Goal: Transaction & Acquisition: Purchase product/service

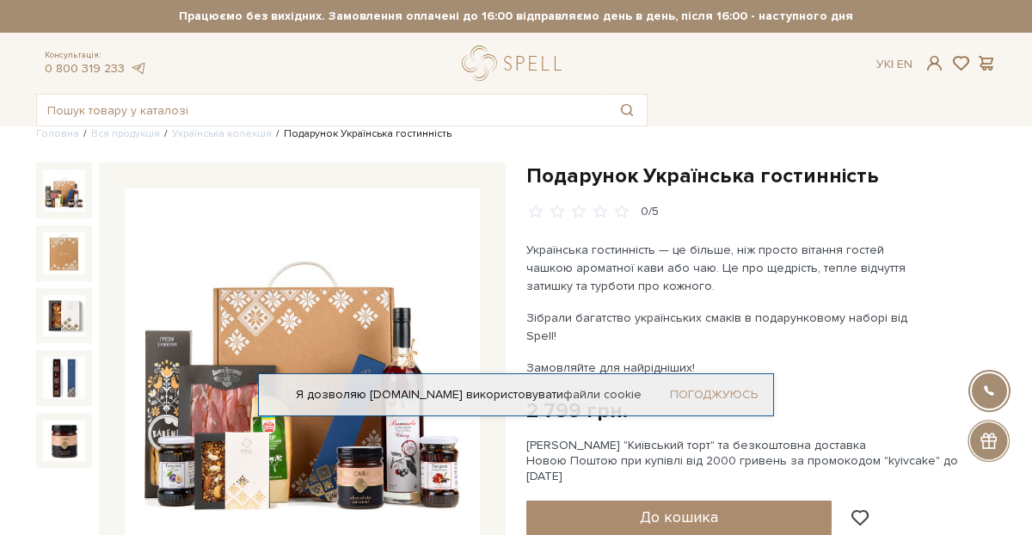
click at [706, 395] on link "Погоджуюсь" at bounding box center [714, 394] width 88 height 15
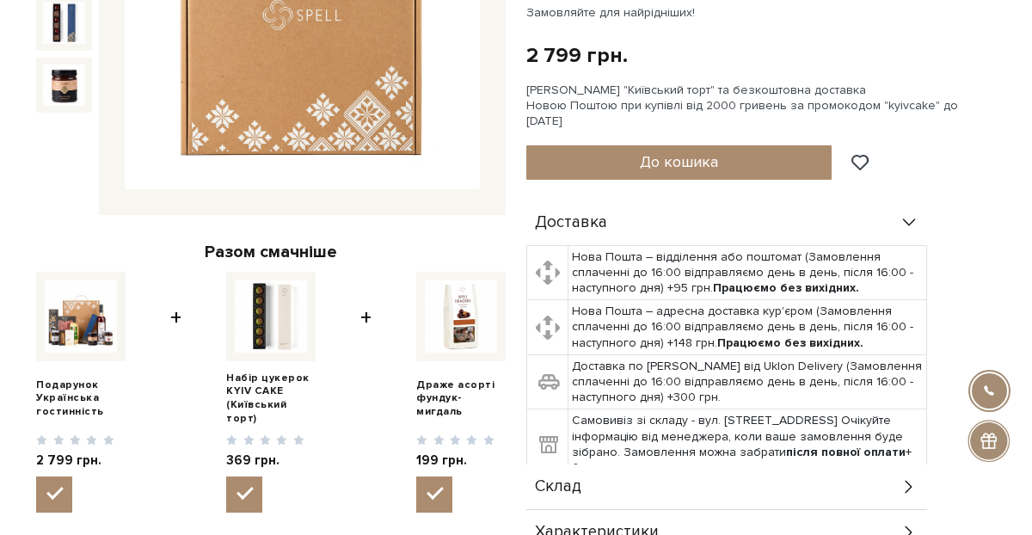
scroll to position [361, 0]
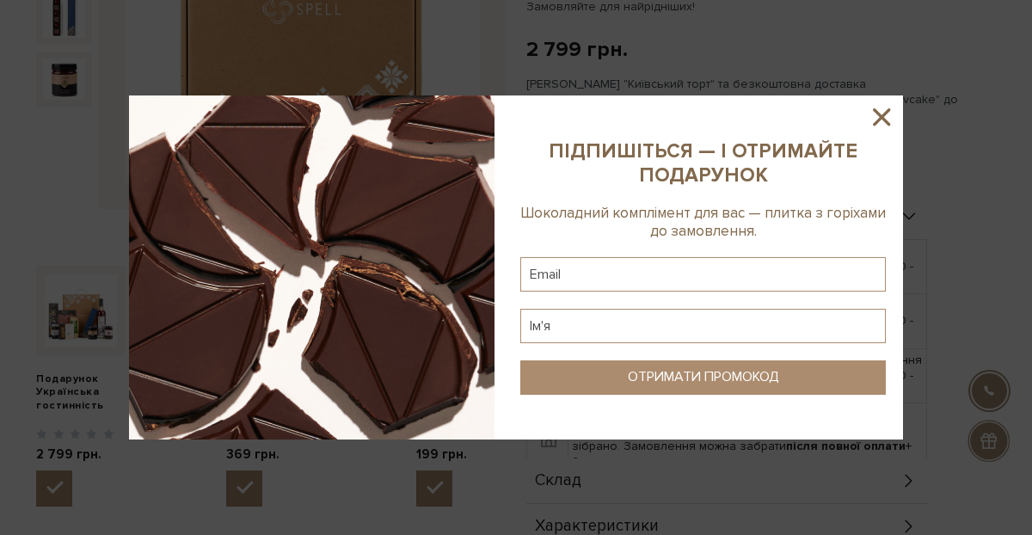
click at [878, 121] on icon at bounding box center [881, 116] width 17 height 17
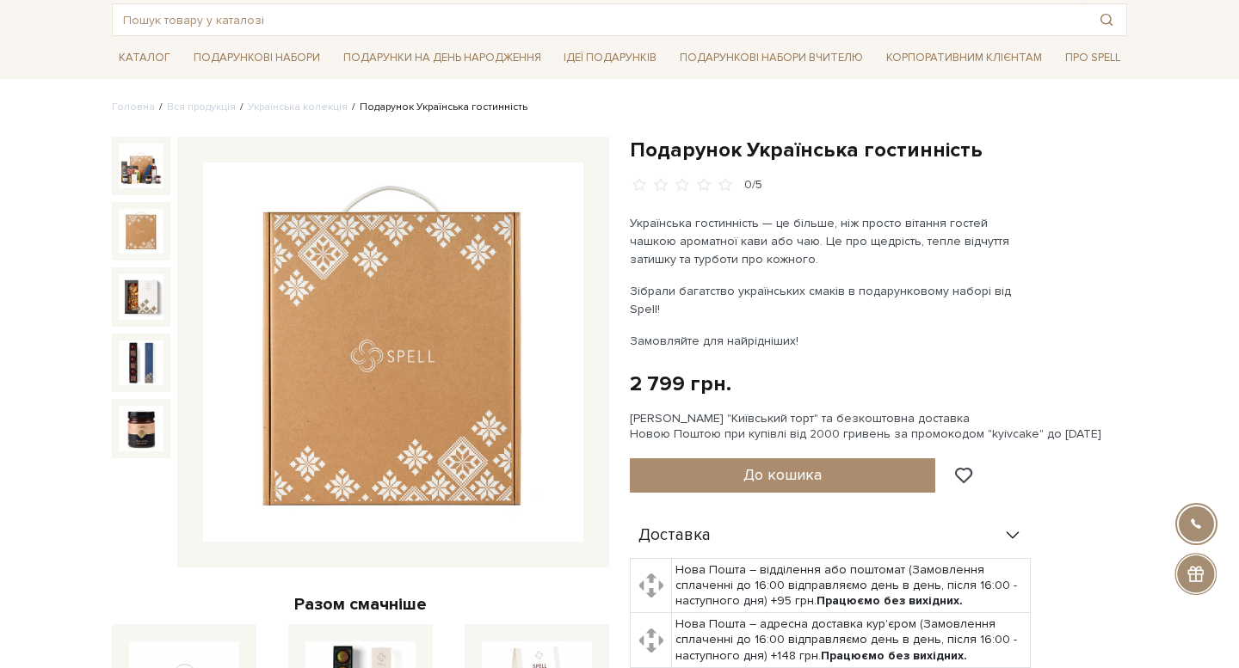
scroll to position [83, 0]
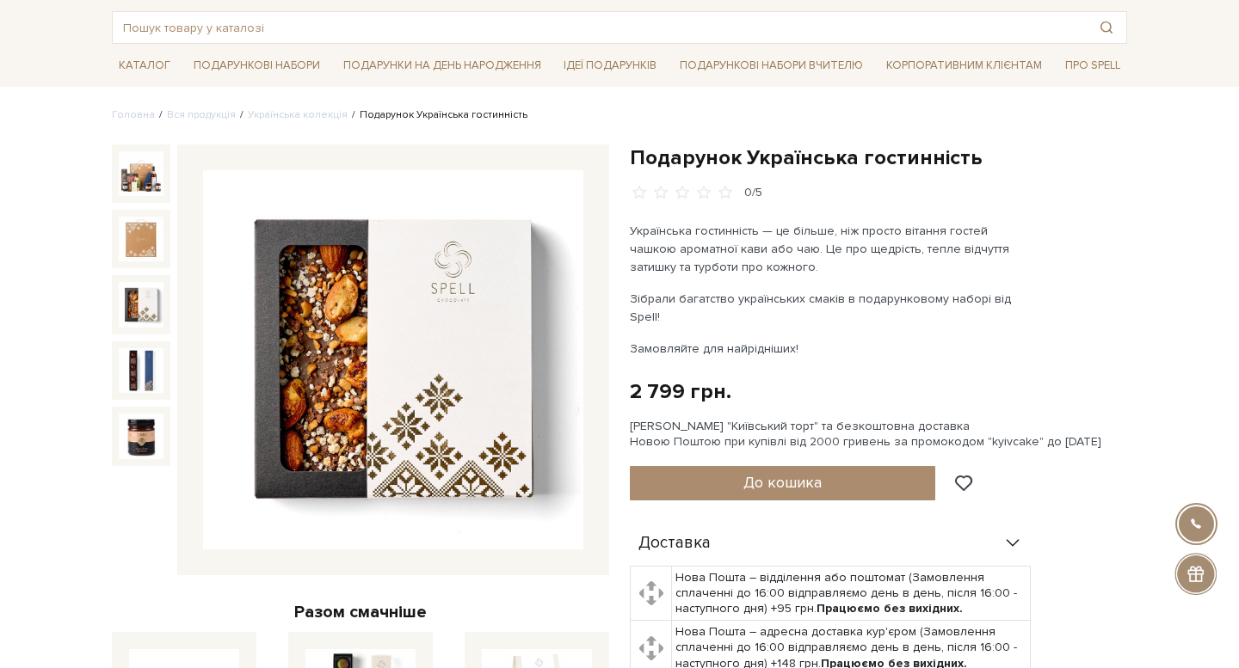
click at [134, 282] on img at bounding box center [141, 304] width 45 height 45
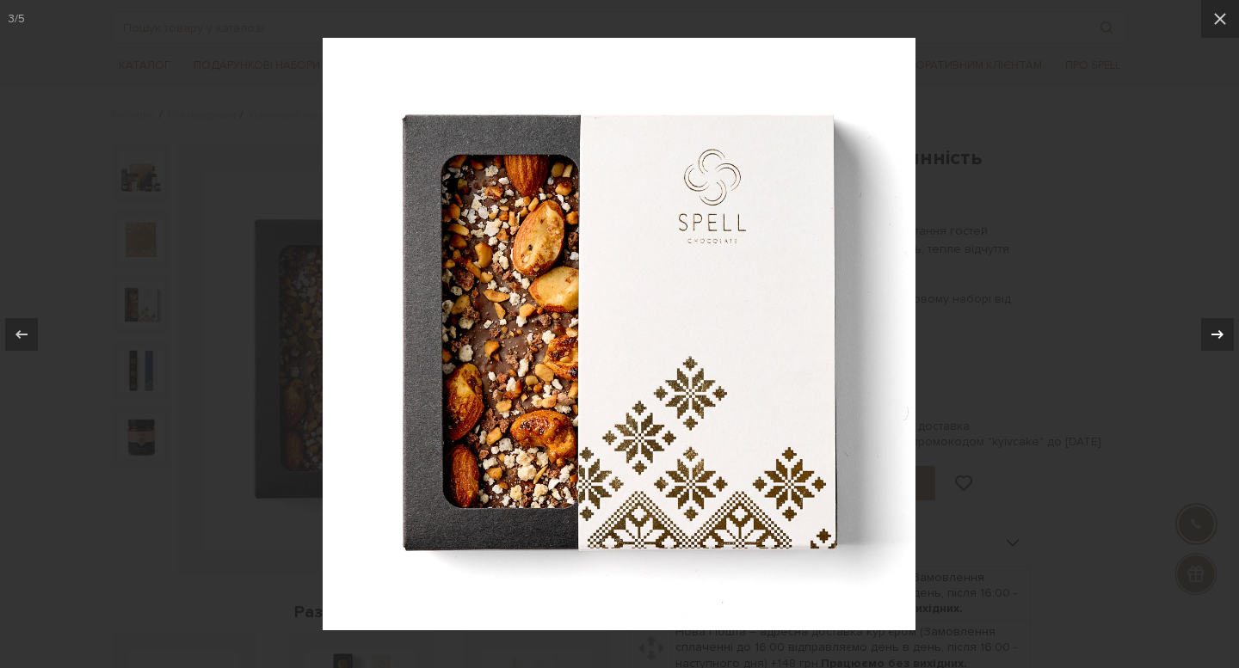
click at [1032, 335] on icon at bounding box center [1217, 334] width 21 height 21
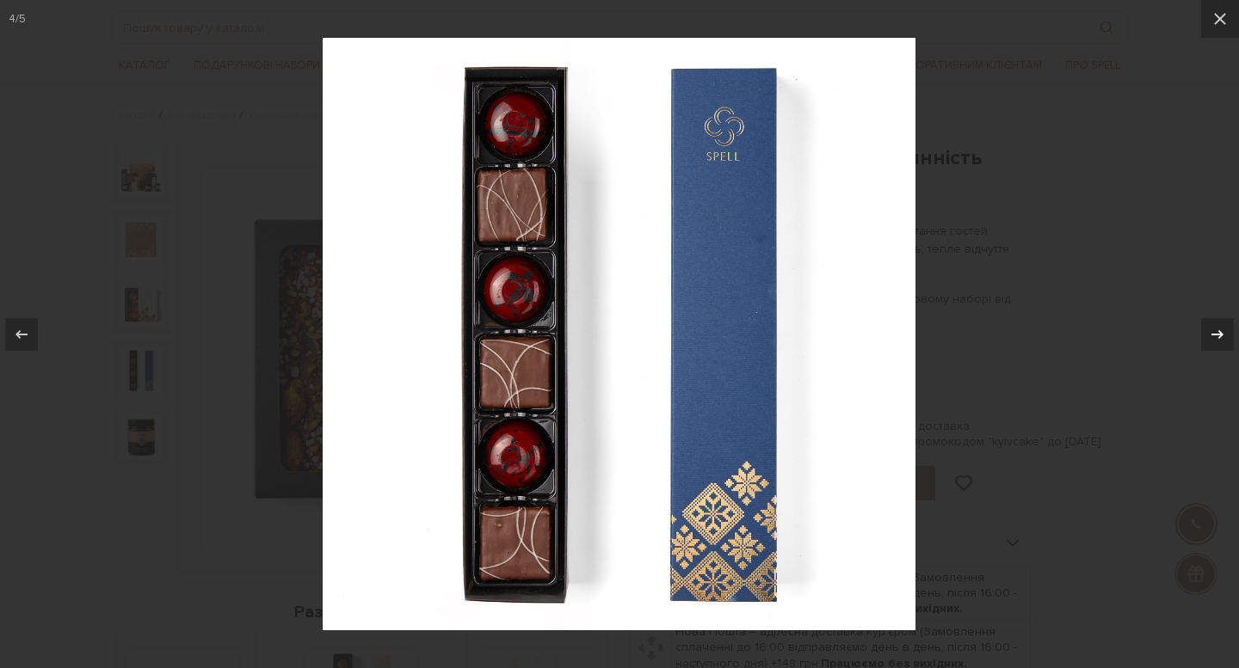
click at [1032, 335] on icon at bounding box center [1217, 334] width 21 height 21
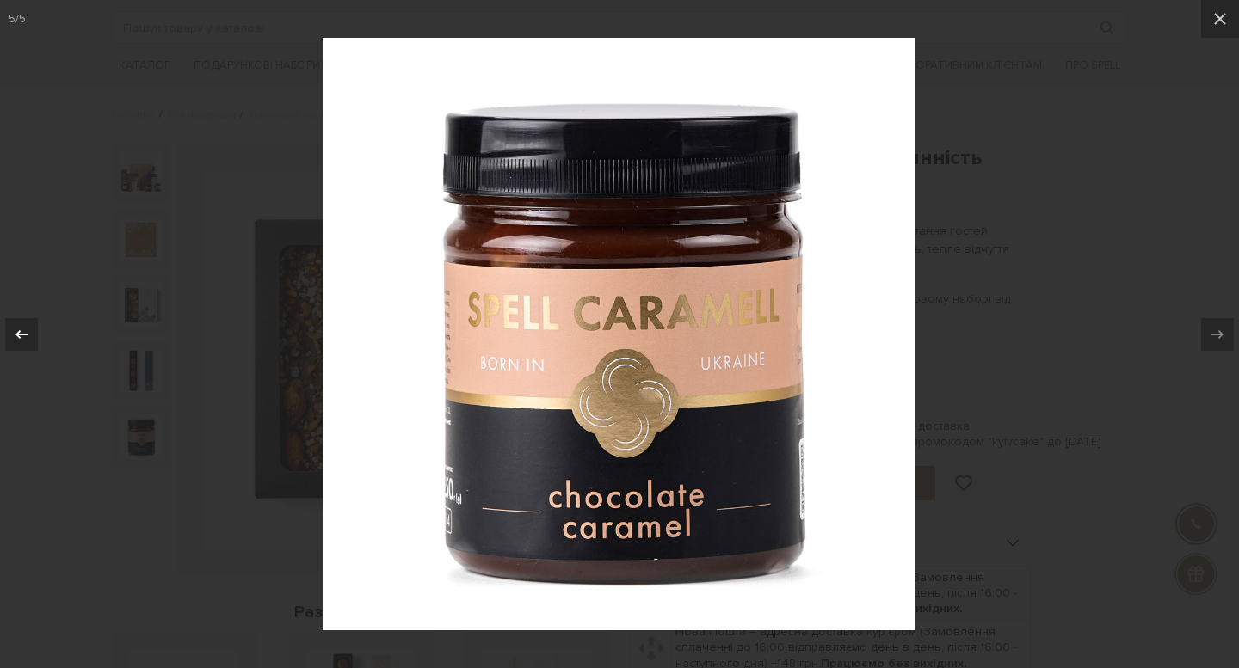
click at [13, 335] on icon at bounding box center [21, 334] width 21 height 21
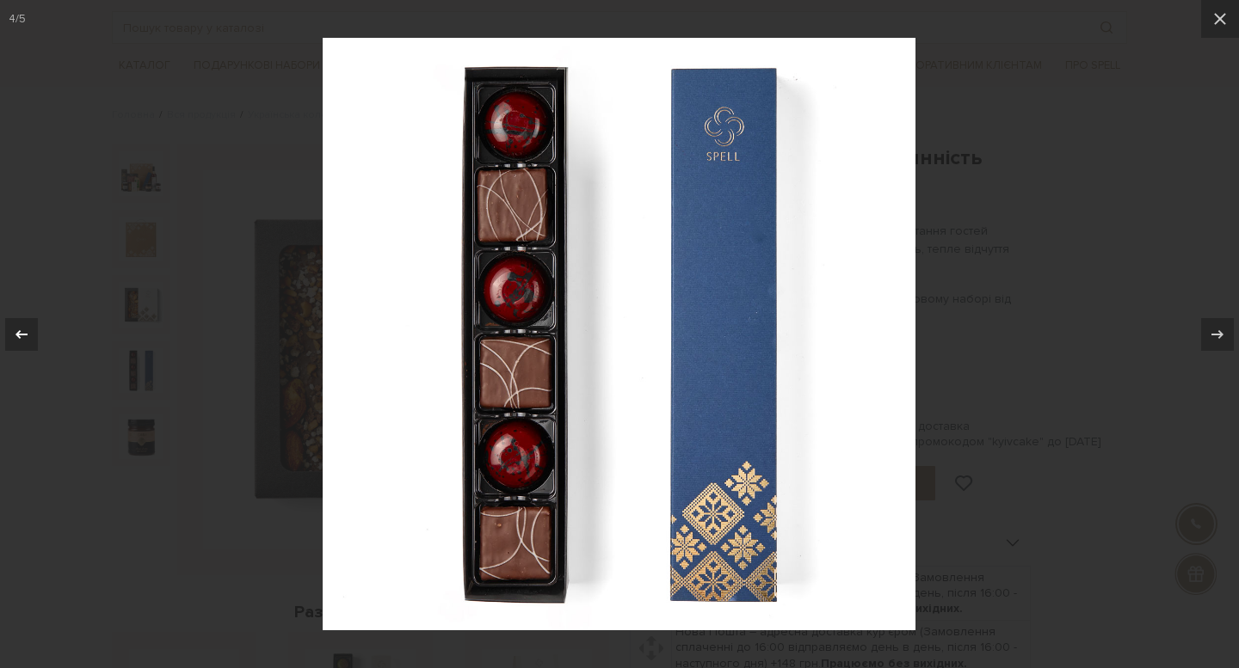
click at [13, 335] on icon at bounding box center [21, 334] width 21 height 21
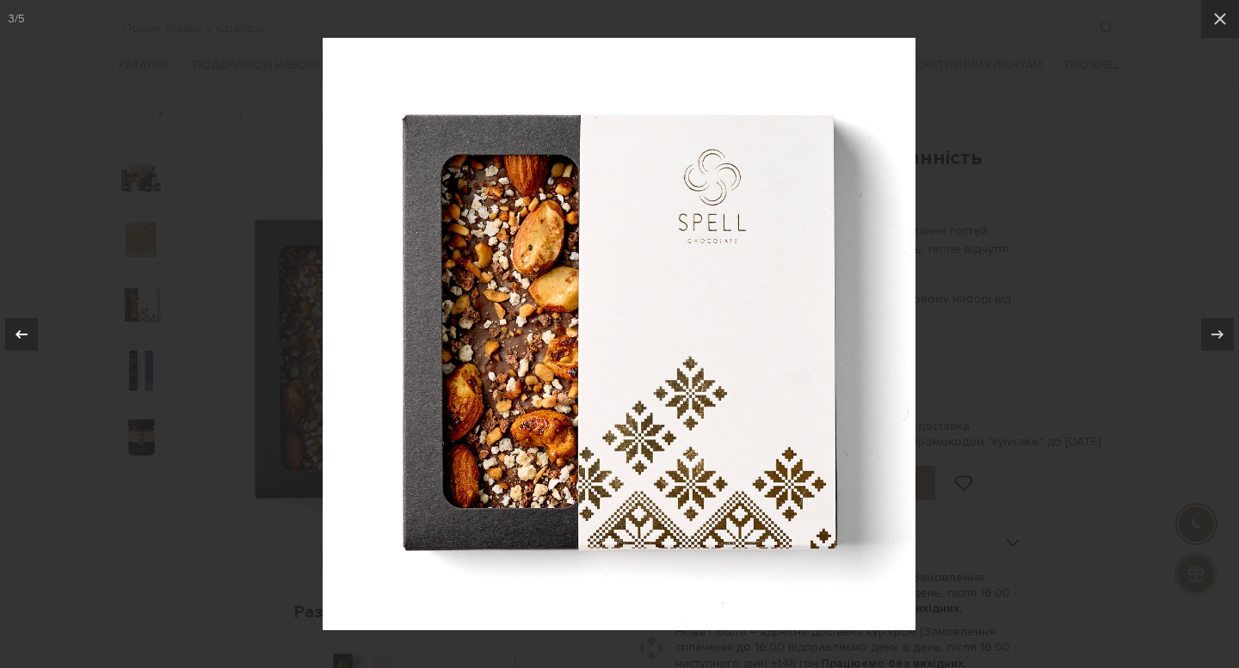
click at [13, 335] on icon at bounding box center [21, 334] width 21 height 21
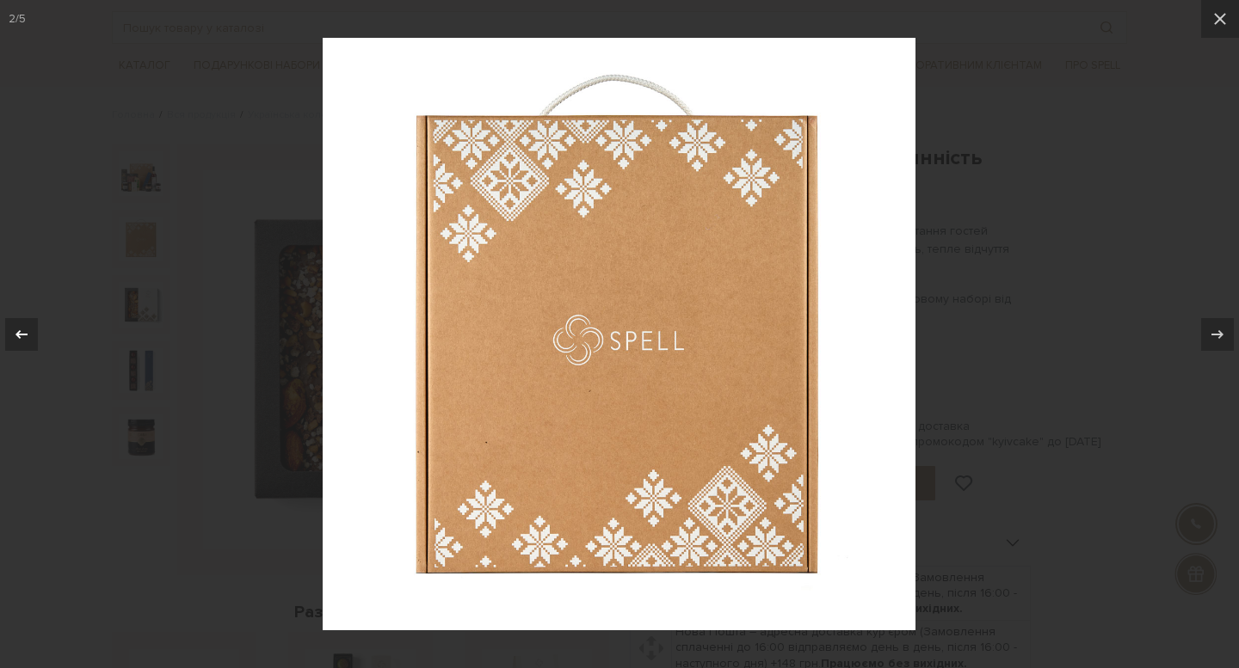
click at [13, 335] on icon at bounding box center [21, 334] width 21 height 21
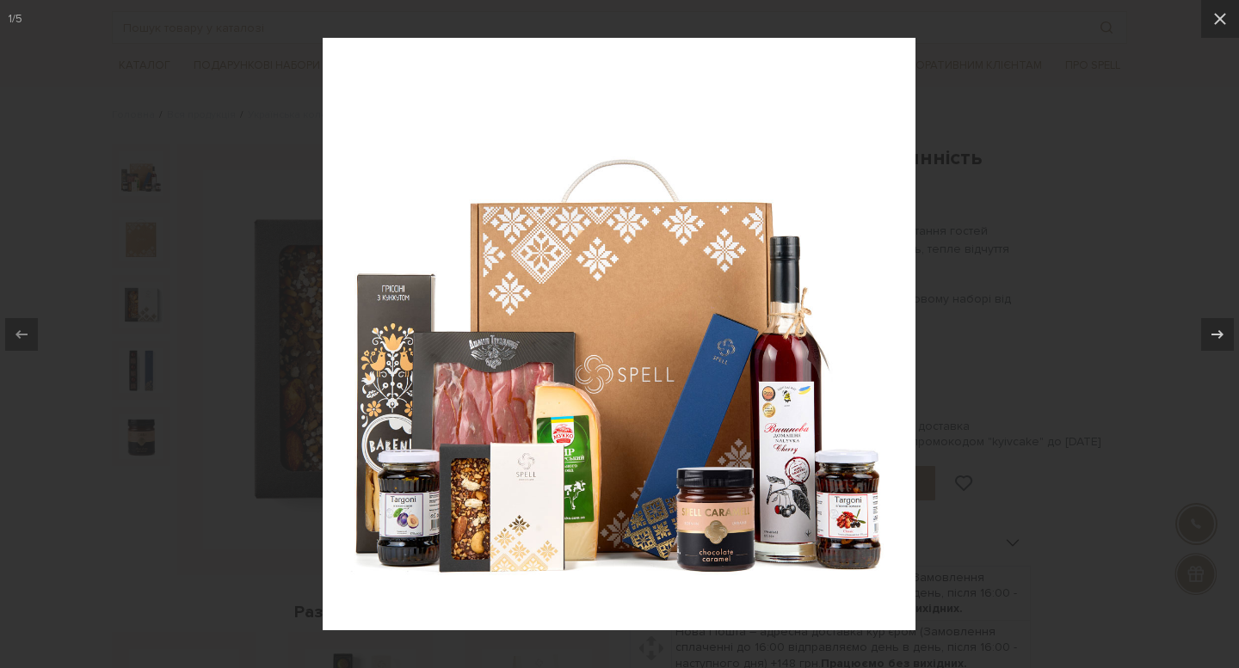
click at [994, 261] on div at bounding box center [619, 334] width 1239 height 668
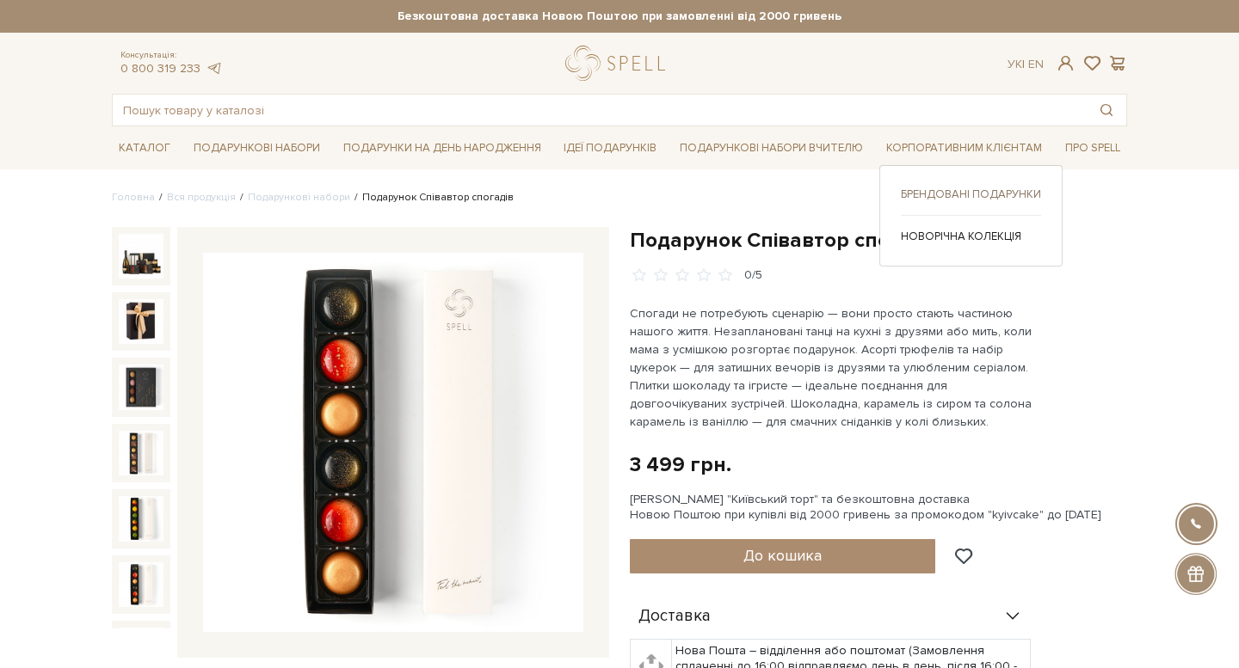
click at [955, 193] on link "Брендовані подарунки" at bounding box center [971, 194] width 140 height 15
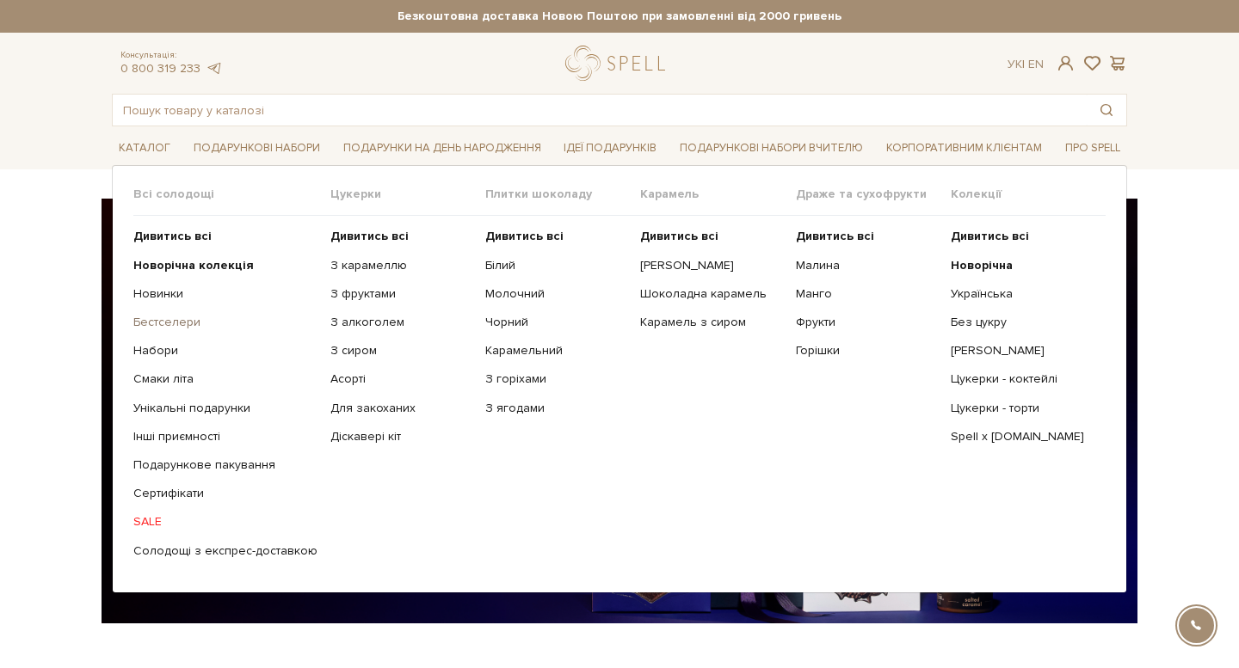
click at [165, 317] on link "Бестселери" at bounding box center [225, 322] width 184 height 15
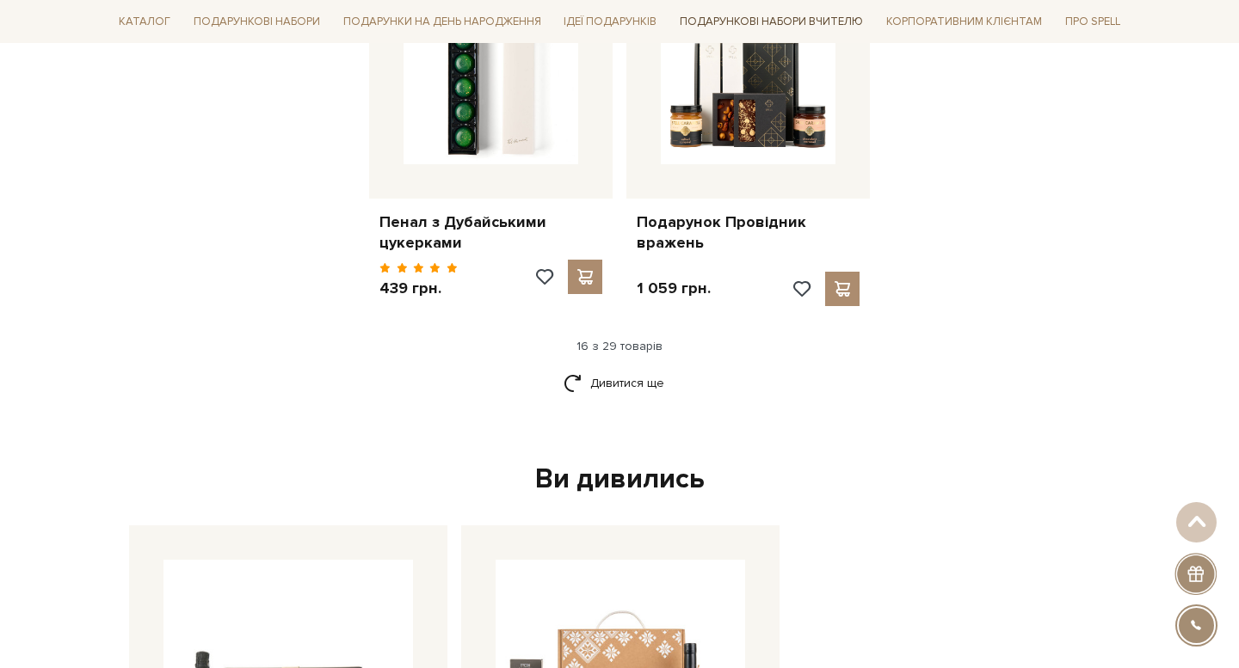
scroll to position [2267, 0]
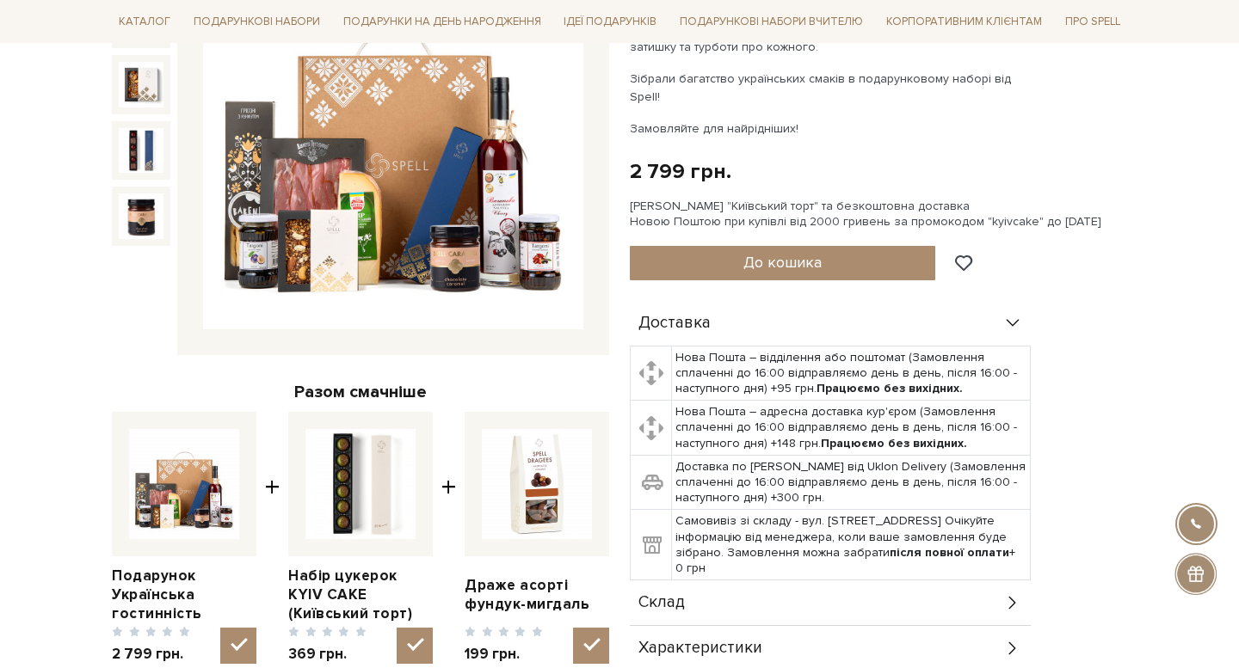
scroll to position [423, 0]
